Goal: Communication & Community: Answer question/provide support

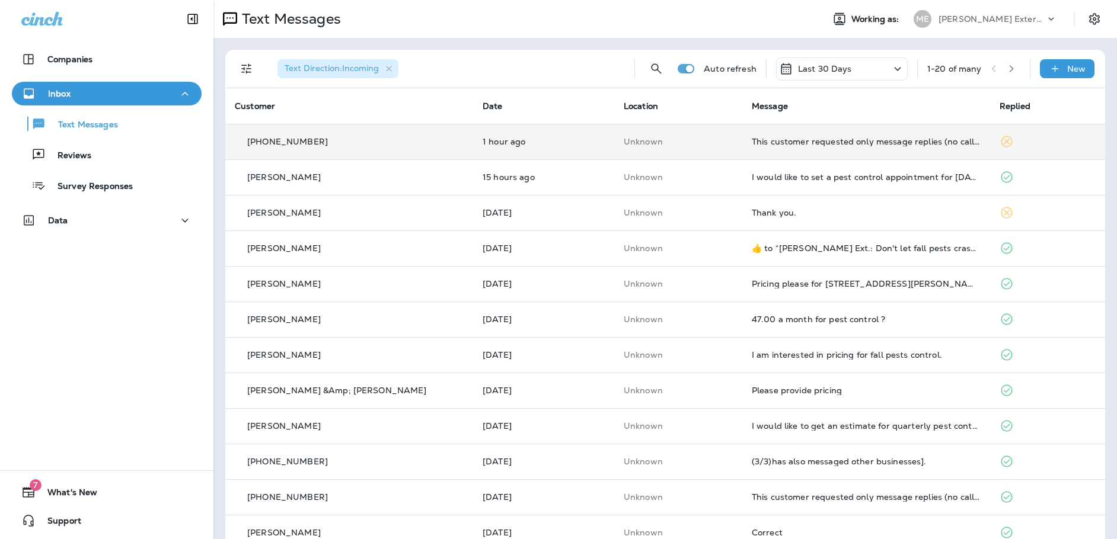
click at [846, 149] on td "This customer requested only message replies (no calls). Reply here or respond …" at bounding box center [866, 142] width 248 height 36
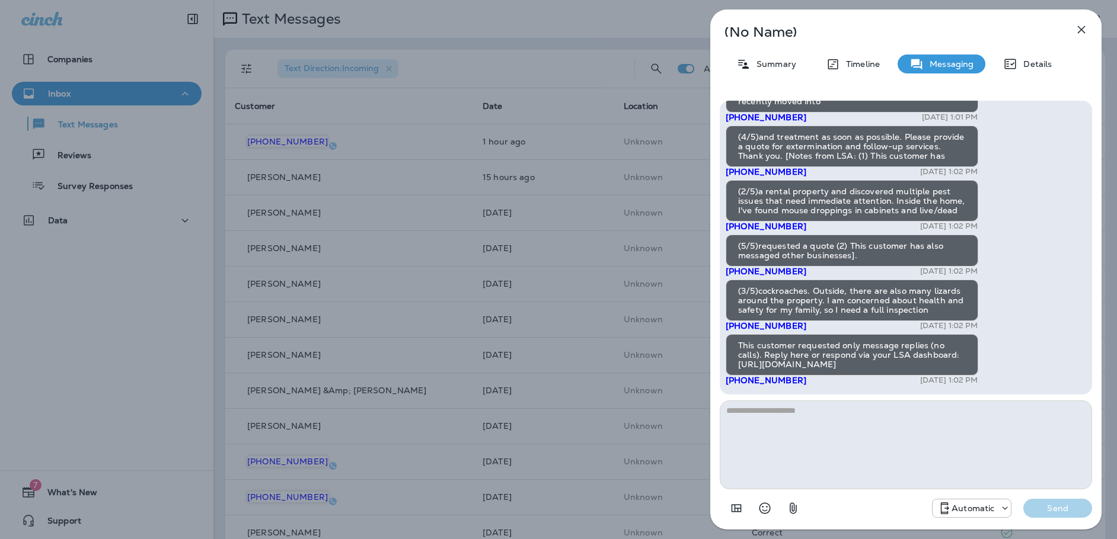
click at [1082, 30] on icon "button" at bounding box center [1081, 30] width 8 height 8
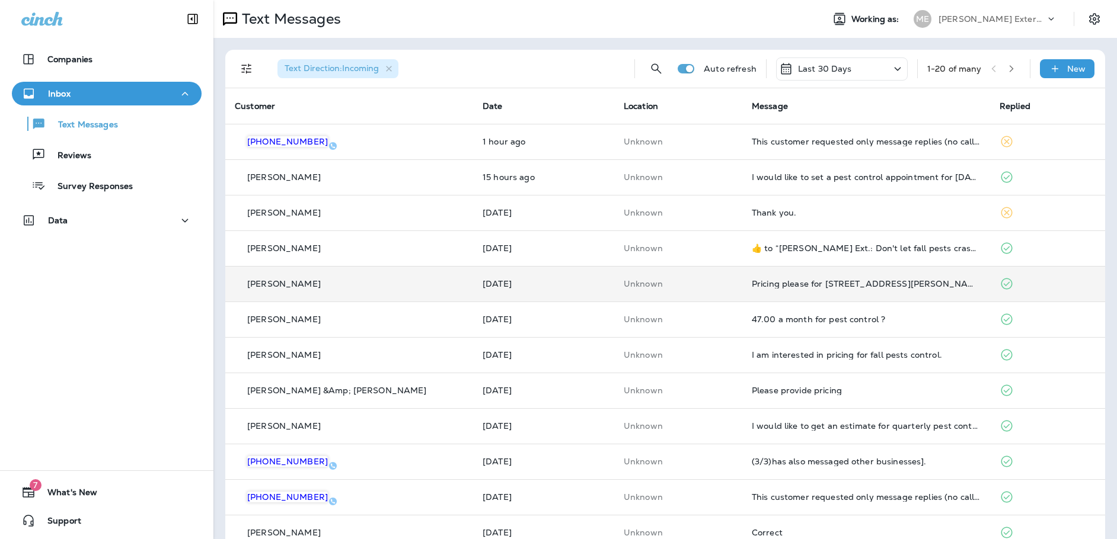
click at [849, 291] on td "Pricing please for [STREET_ADDRESS][PERSON_NAME]" at bounding box center [866, 284] width 248 height 36
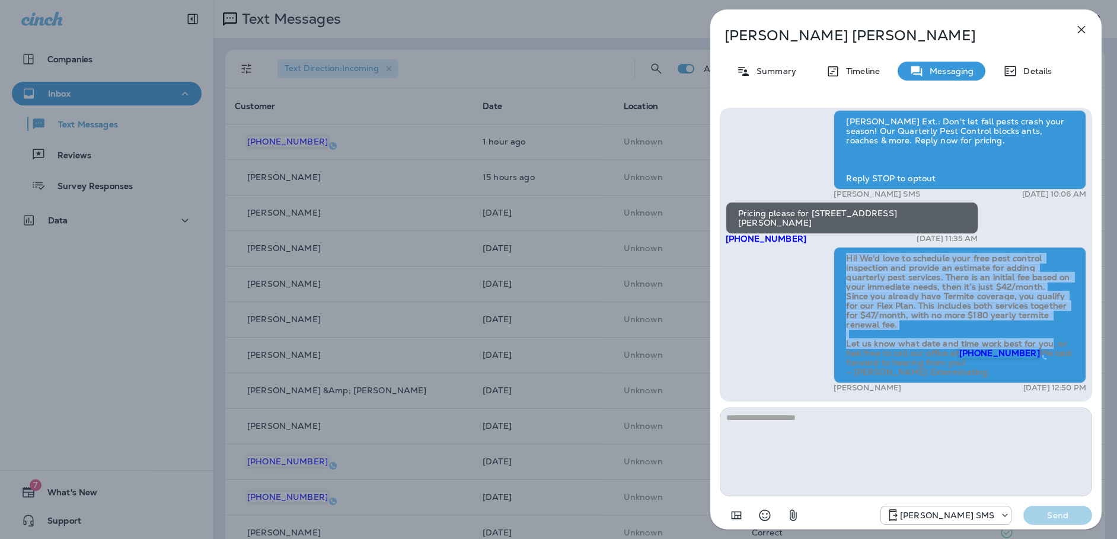
drag, startPoint x: 842, startPoint y: 248, endPoint x: 1035, endPoint y: 338, distance: 213.2
click at [1044, 331] on div "Hi! We'd love to schedule your free pest control inspection and provide an esti…" at bounding box center [959, 315] width 252 height 136
click at [1083, 24] on icon "button" at bounding box center [1081, 30] width 14 height 14
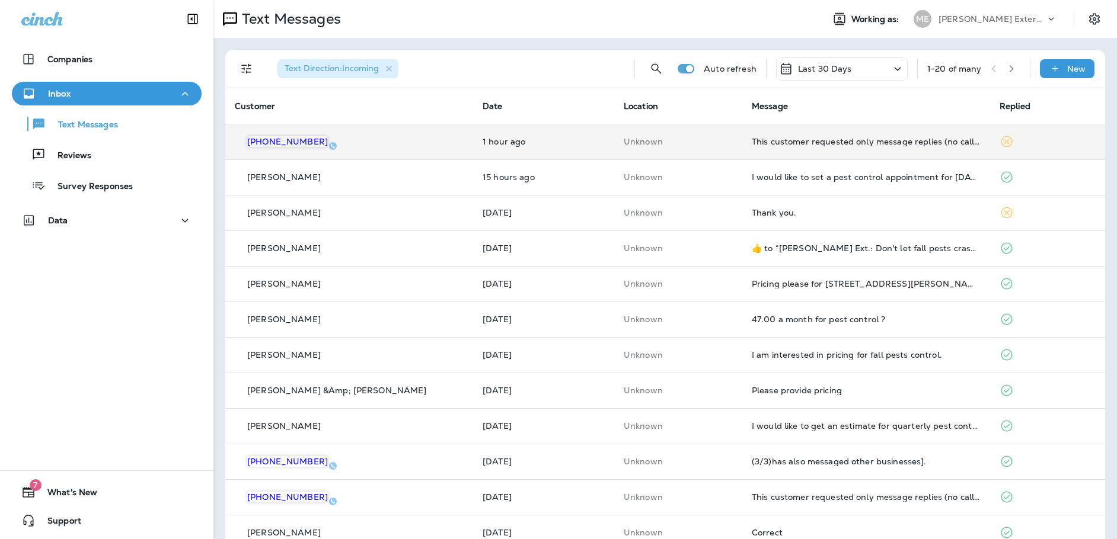
click at [854, 148] on td "This customer requested only message replies (no calls). Reply here or respond …" at bounding box center [866, 142] width 248 height 36
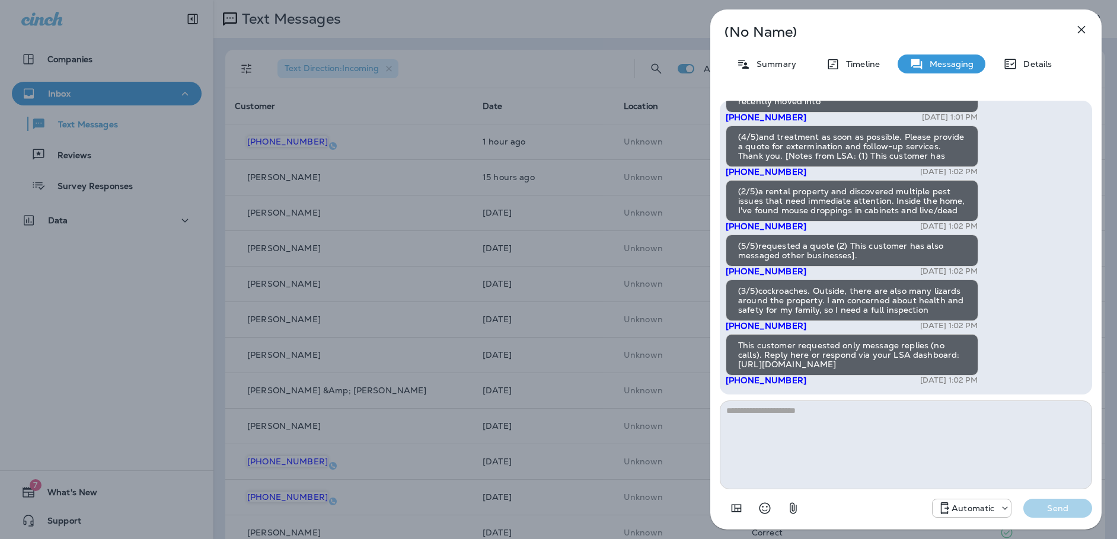
drag, startPoint x: 760, startPoint y: 452, endPoint x: 802, endPoint y: 421, distance: 52.0
click at [760, 452] on textarea at bounding box center [906, 445] width 372 height 89
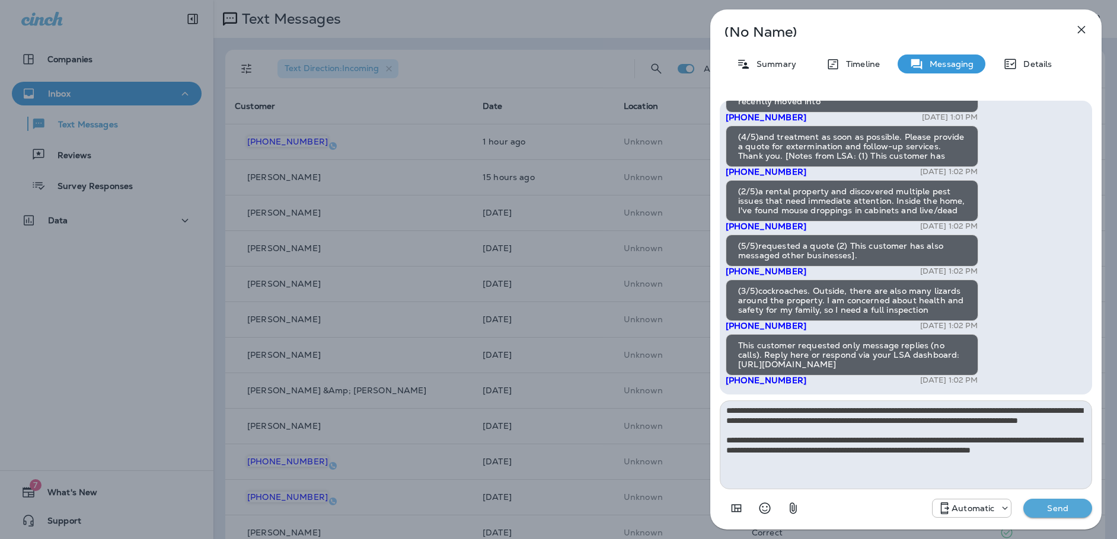
type textarea "**********"
click at [1048, 506] on p "Send" at bounding box center [1057, 508] width 50 height 11
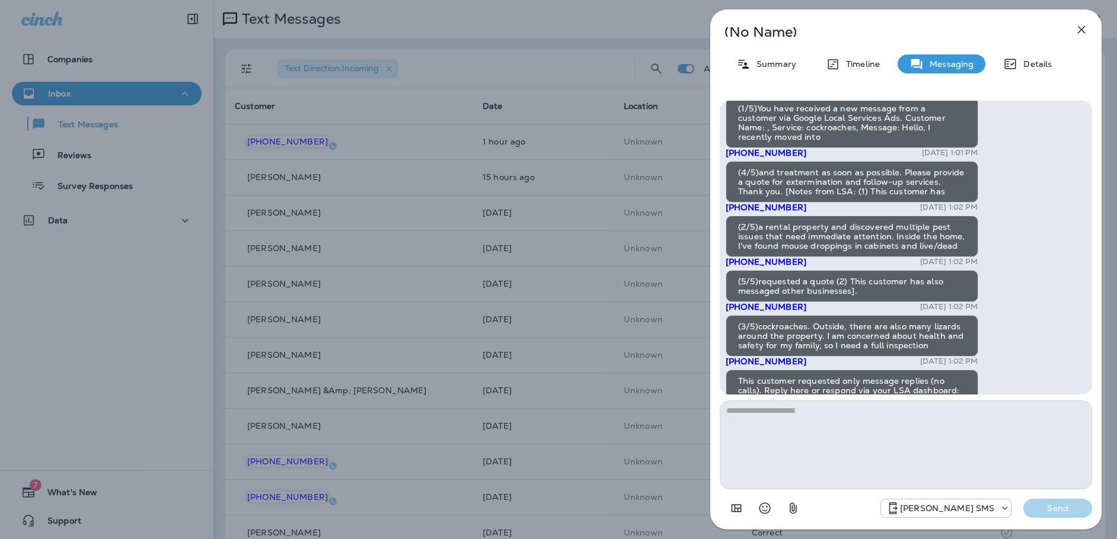
scroll to position [-165, 0]
click at [1082, 27] on icon "button" at bounding box center [1081, 30] width 14 height 14
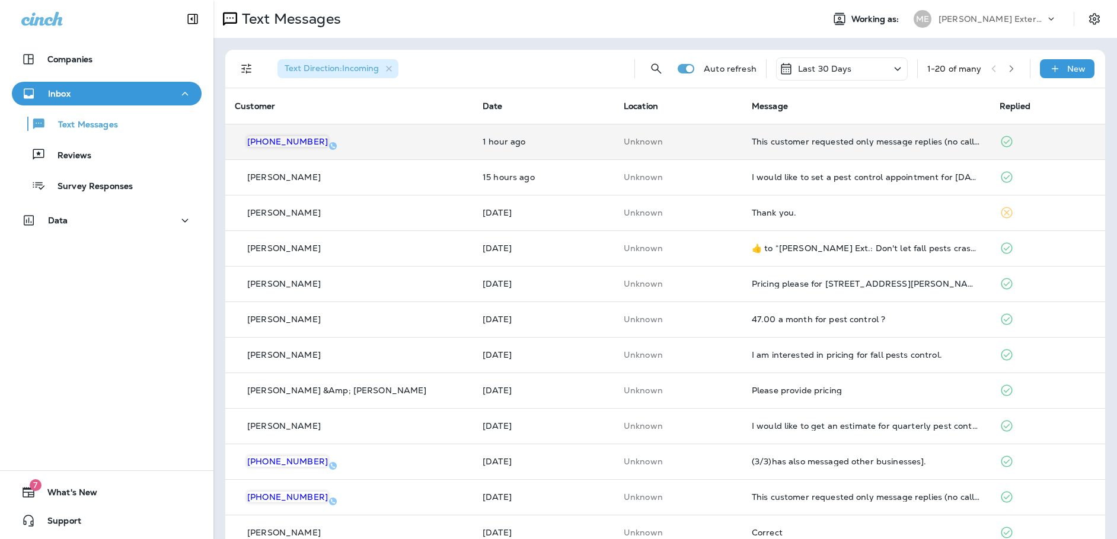
click at [784, 148] on td "This customer requested only message replies (no calls). Reply here or respond …" at bounding box center [866, 142] width 248 height 36
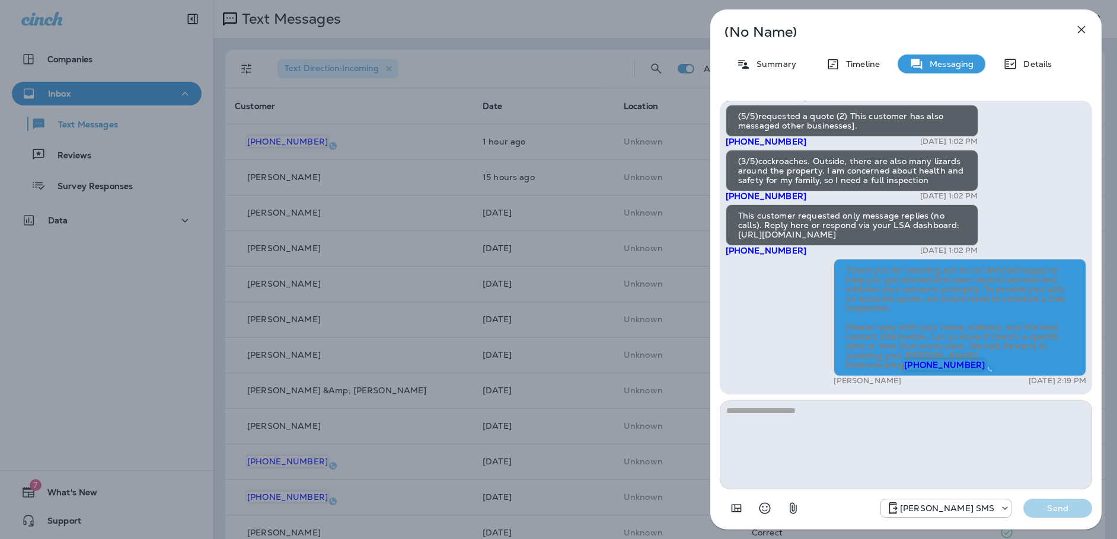
click at [1077, 32] on icon "button" at bounding box center [1081, 30] width 14 height 14
